Goal: Information Seeking & Learning: Check status

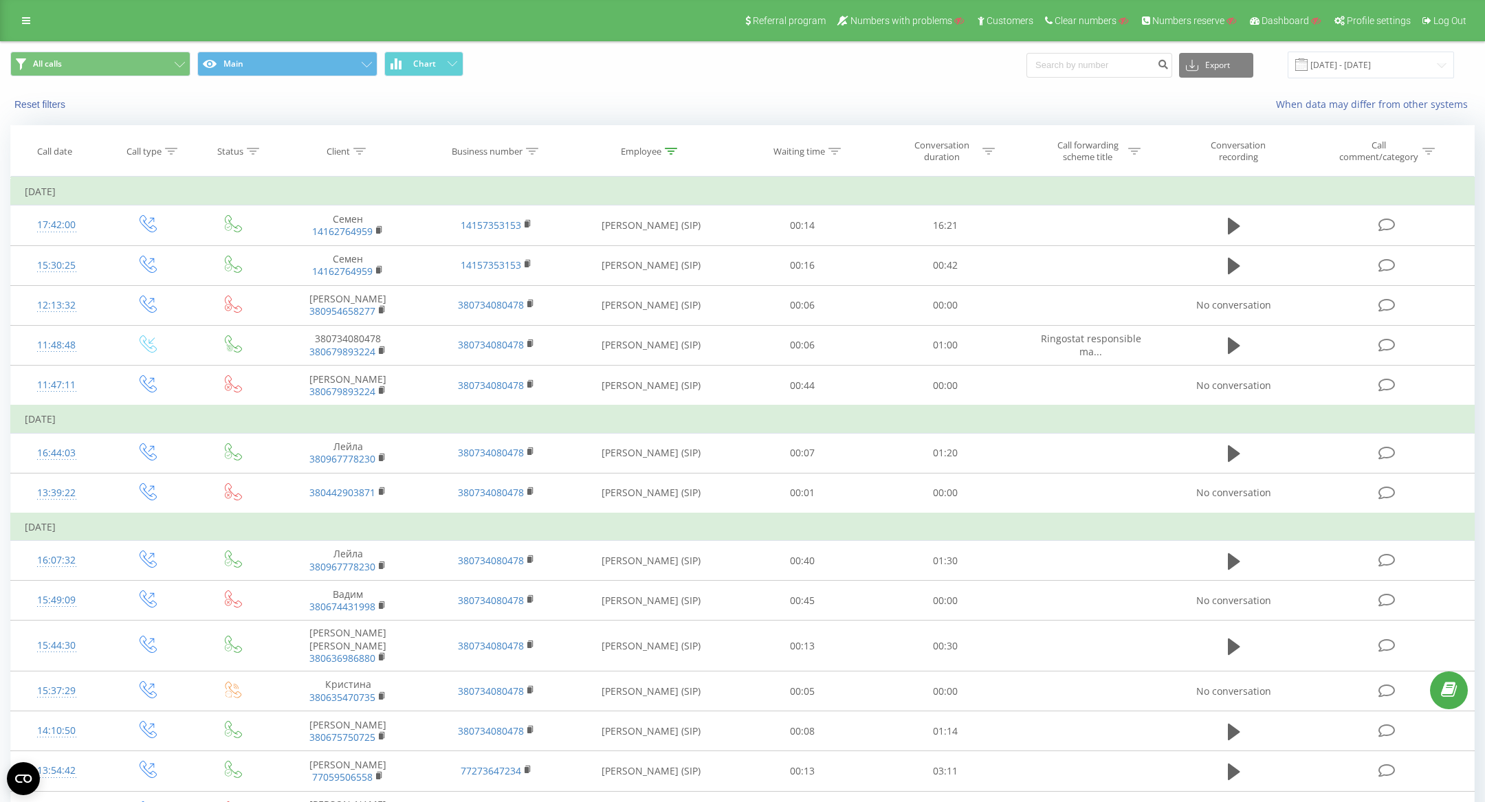
click at [1114, 71] on input at bounding box center [1099, 65] width 146 height 25
type input "48501307272"
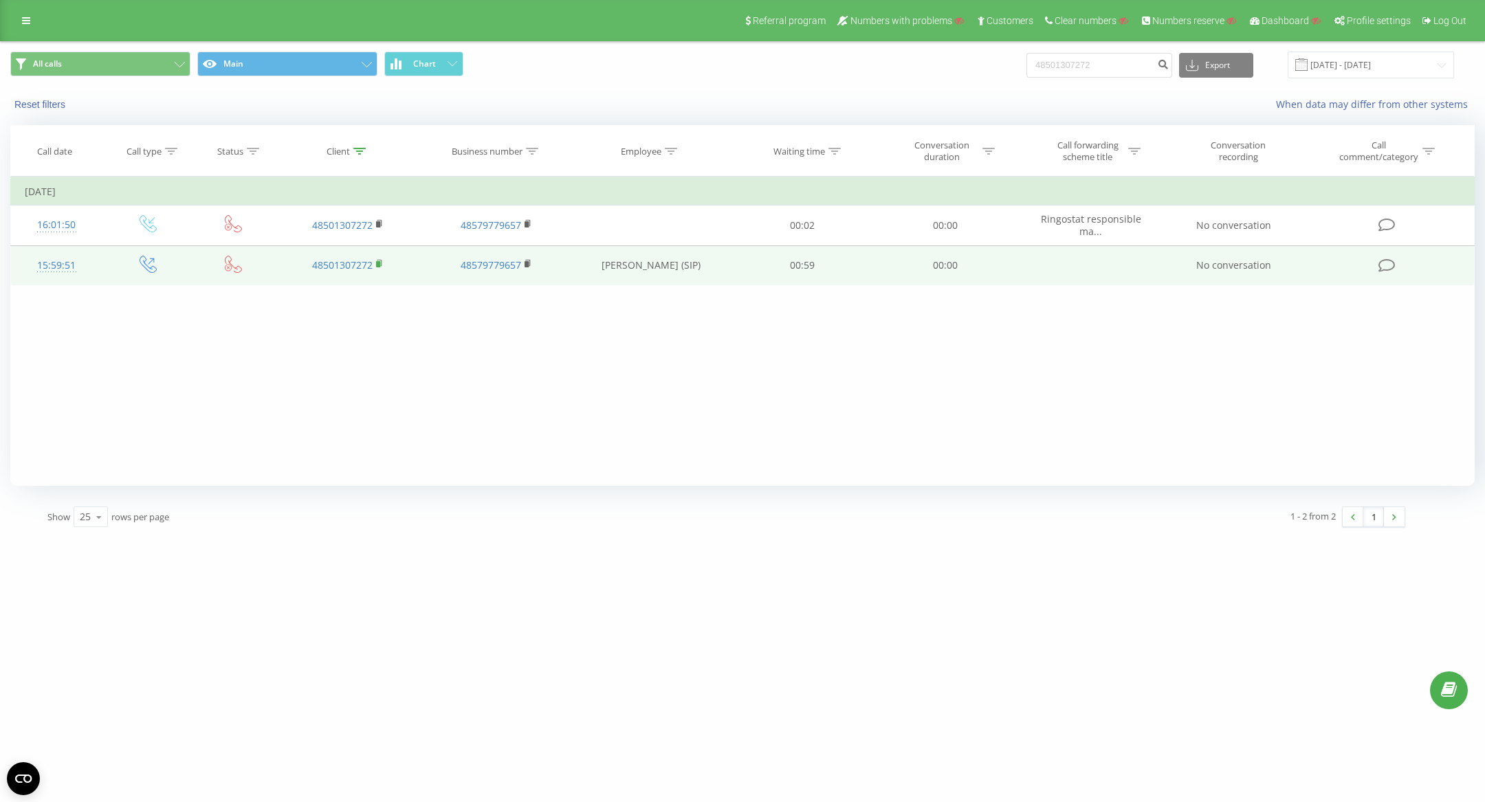
click at [379, 261] on rect at bounding box center [378, 264] width 4 height 6
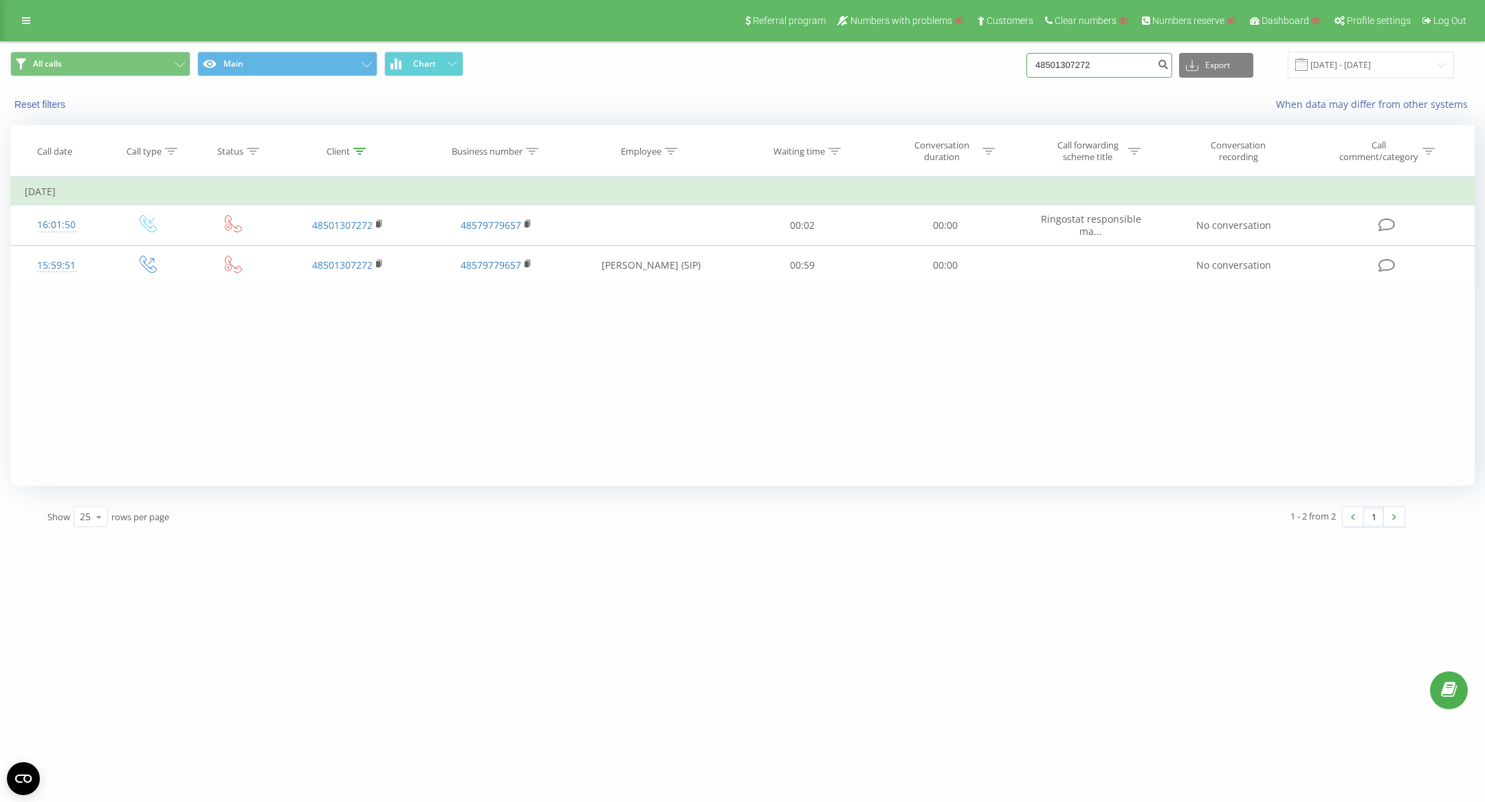
click at [1095, 69] on input "48501307272" at bounding box center [1099, 65] width 146 height 25
paste input "668392063"
type input "48668392063"
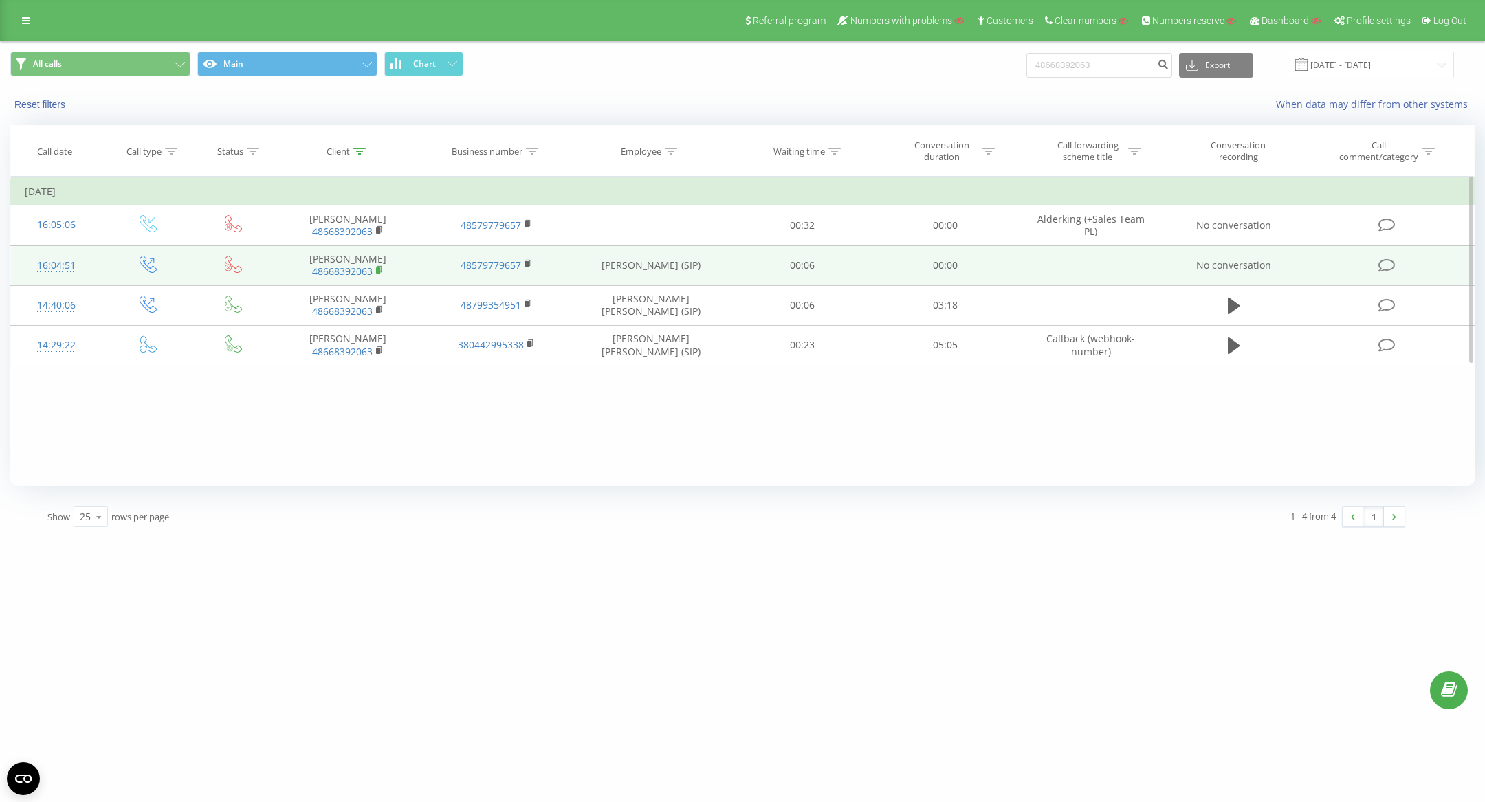
click at [379, 267] on rect at bounding box center [378, 270] width 4 height 6
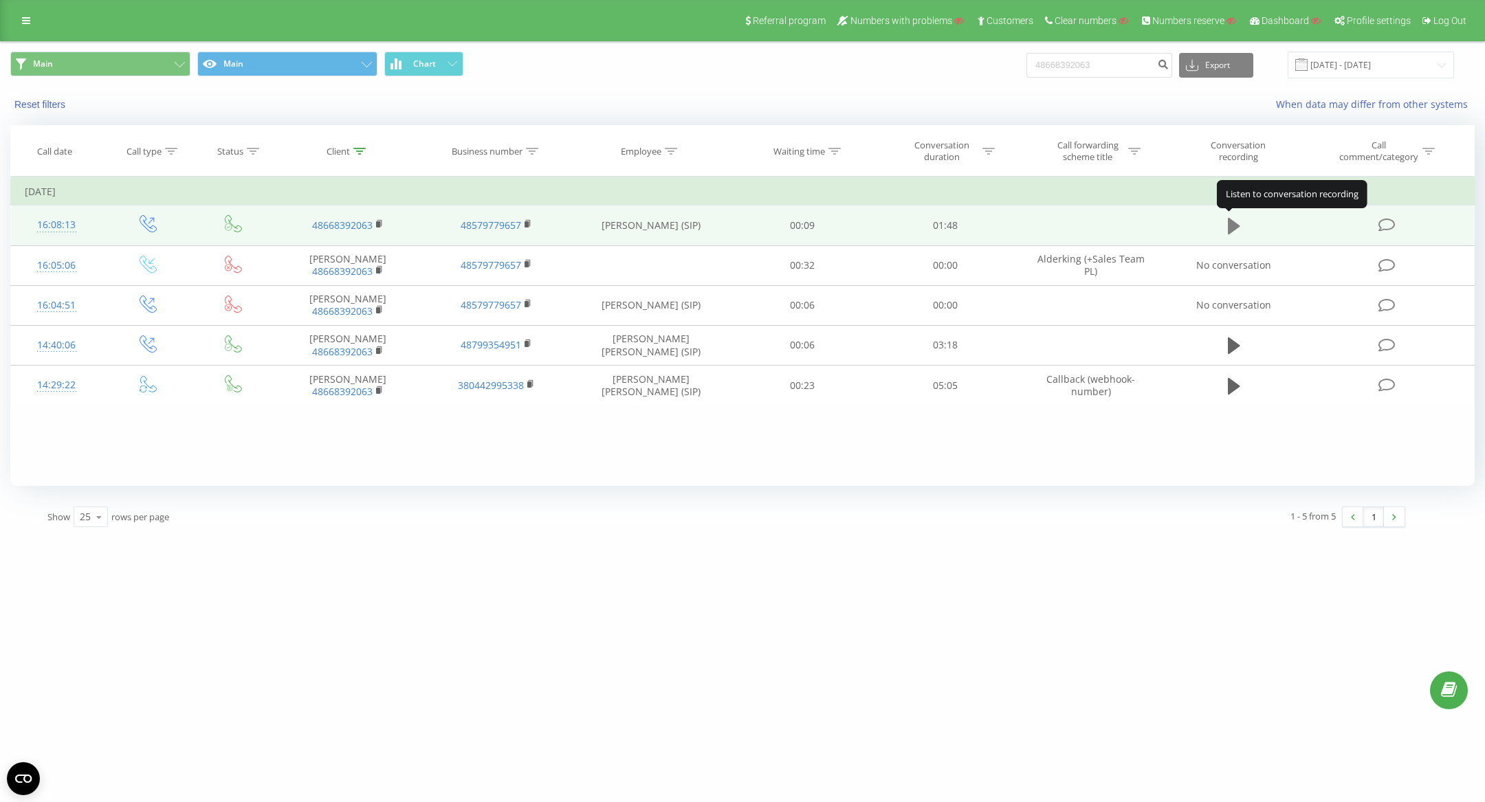
click at [1233, 228] on icon at bounding box center [1234, 226] width 12 height 16
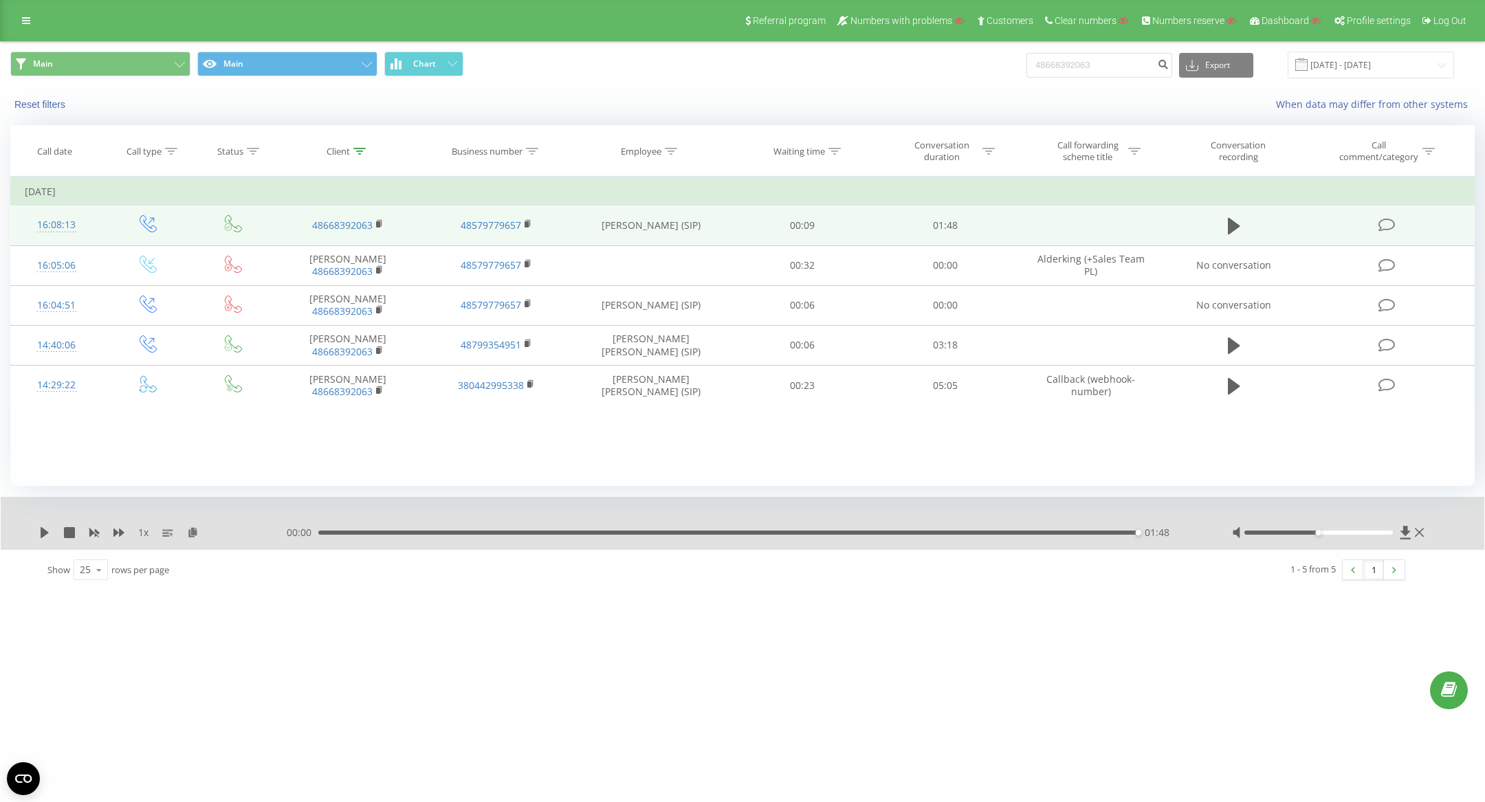
click at [1382, 218] on span at bounding box center [1387, 224] width 19 height 13
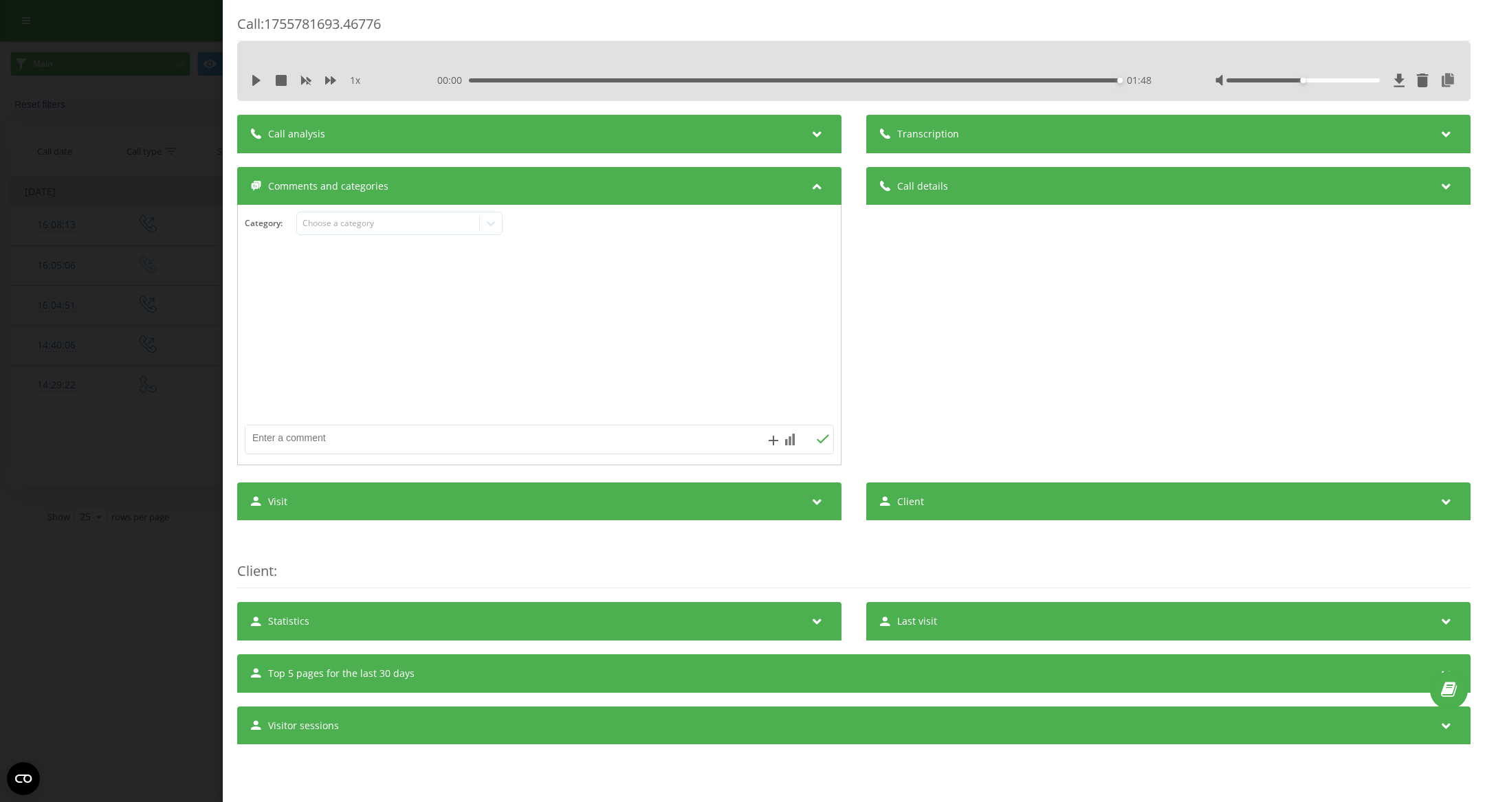
click at [95, 265] on div "Call : 1755781693.46776 1 x 00:00 01:48 01:48 Transcription For AI analysis of …" at bounding box center [742, 401] width 1485 height 802
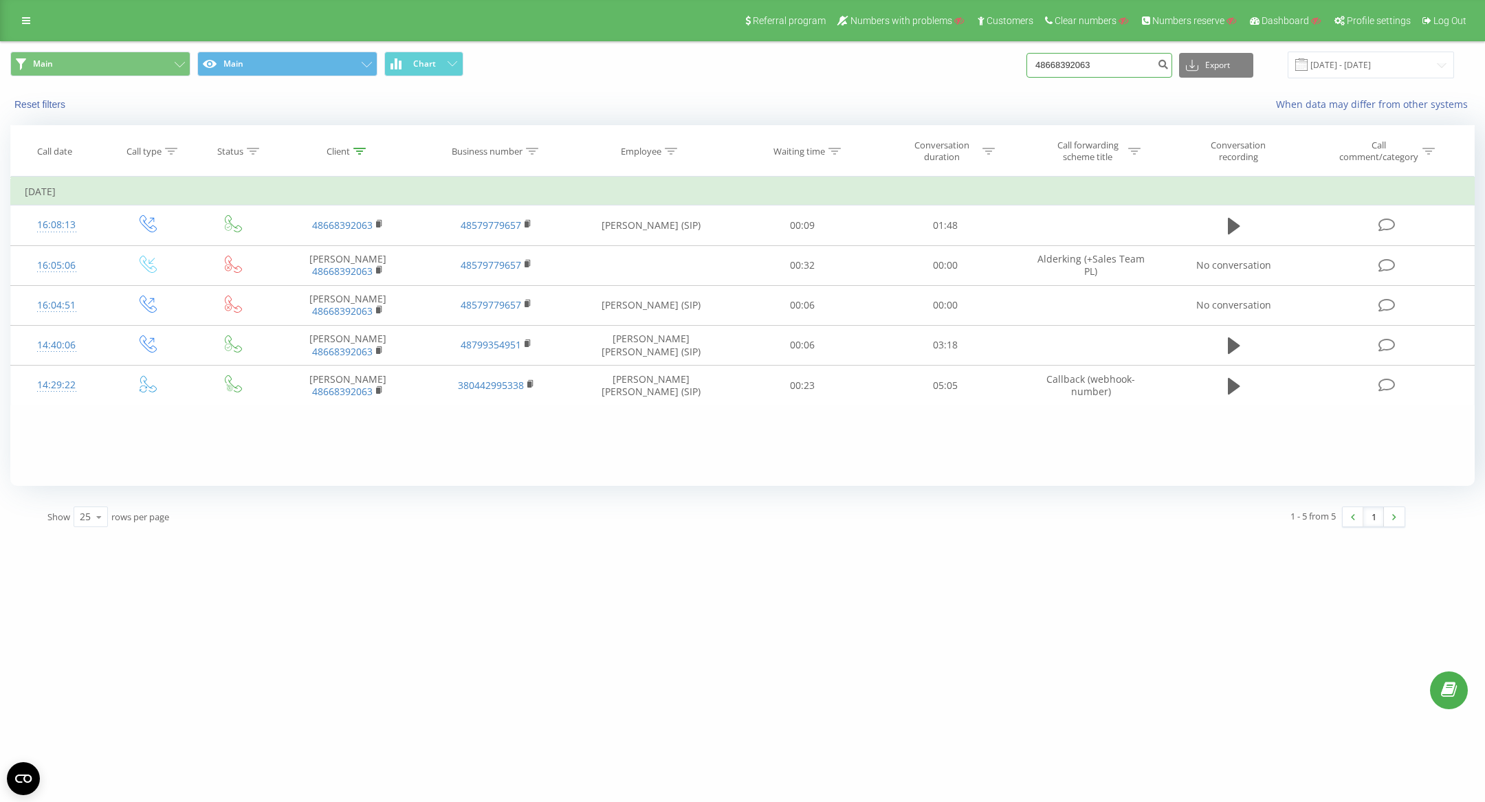
click at [1097, 67] on input "48668392063" at bounding box center [1099, 65] width 146 height 25
paste input "03133640"
type input "48603133640"
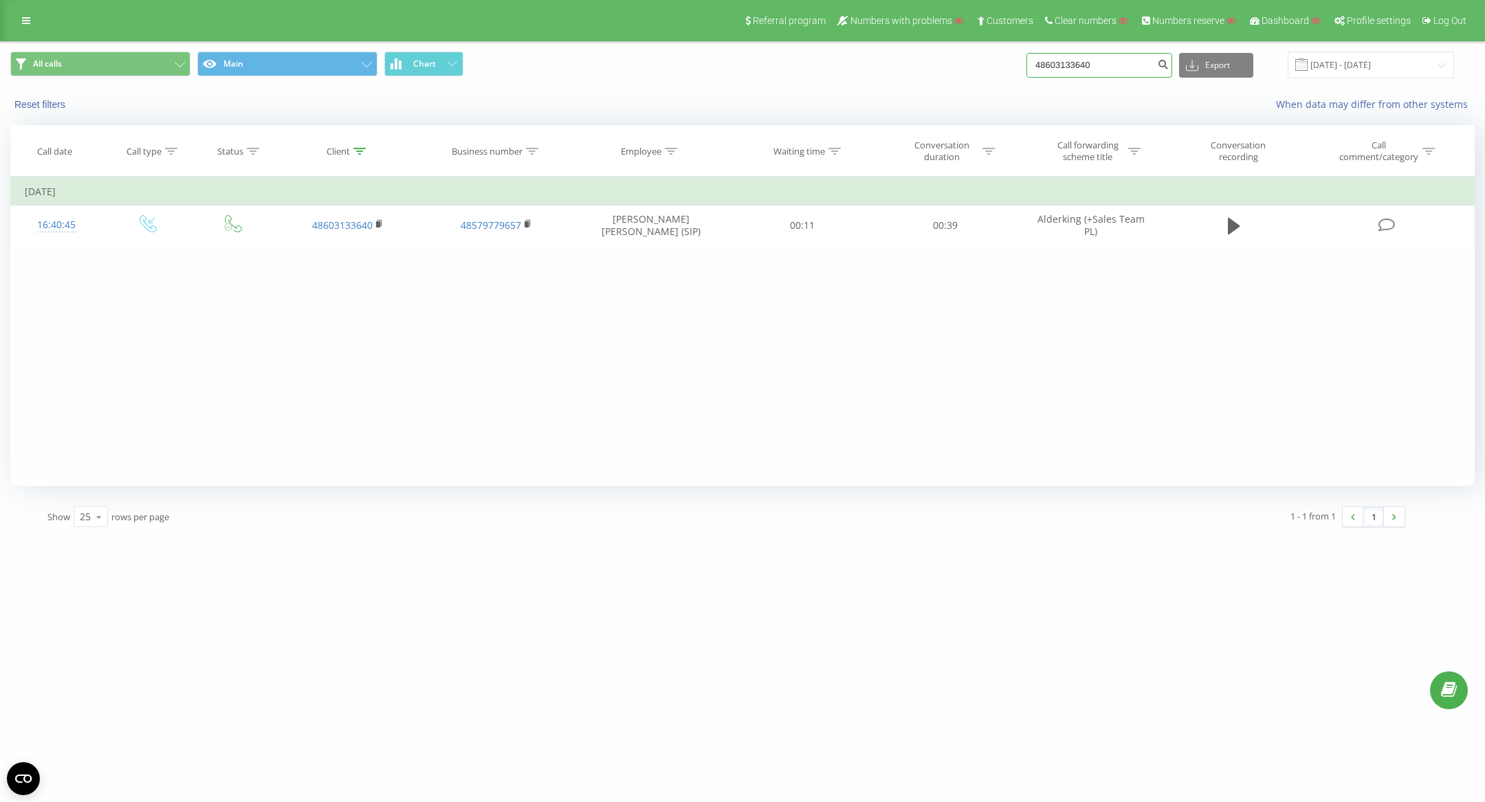
click at [1105, 62] on input "48603133640" at bounding box center [1099, 65] width 146 height 25
